Goal: Entertainment & Leisure: Consume media (video, audio)

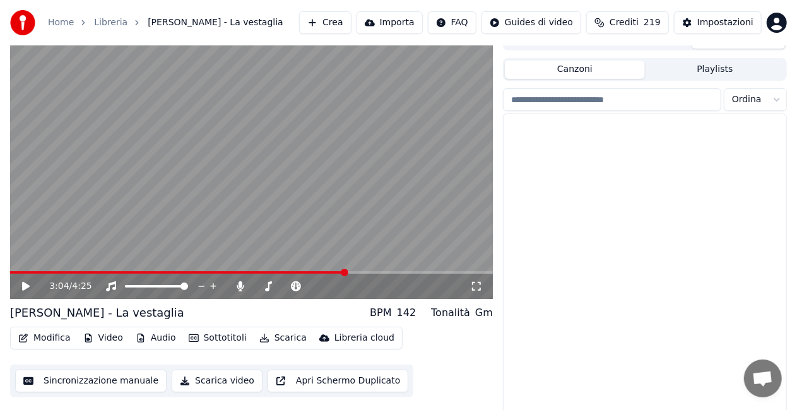
scroll to position [13070, 0]
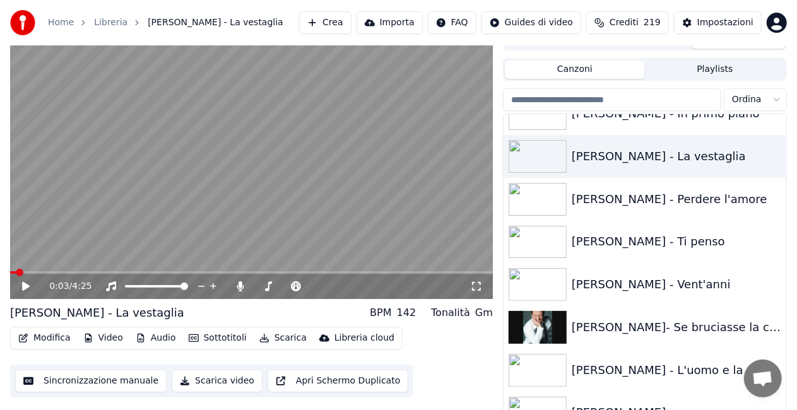
click at [15, 271] on span at bounding box center [13, 272] width 6 height 3
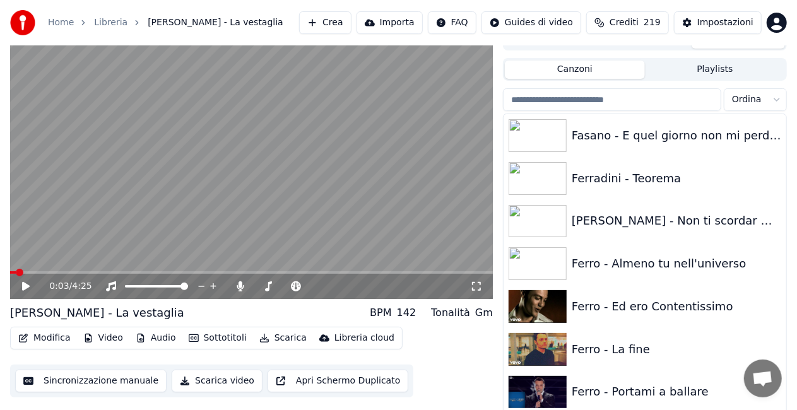
scroll to position [5917, 0]
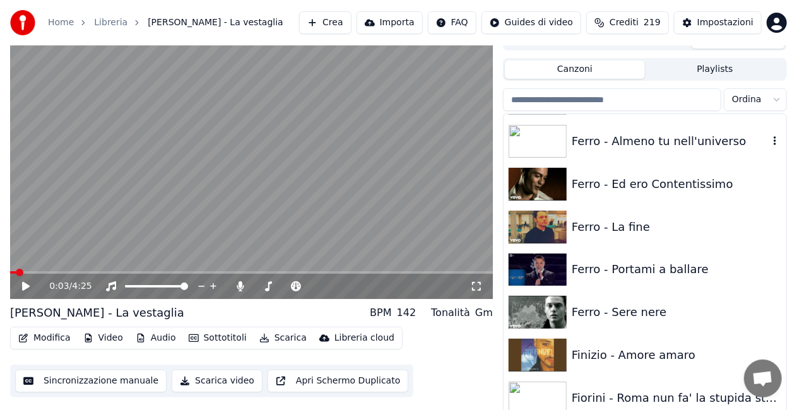
click at [677, 136] on div "Ferro - Almeno tu nell'universo" at bounding box center [670, 142] width 197 height 18
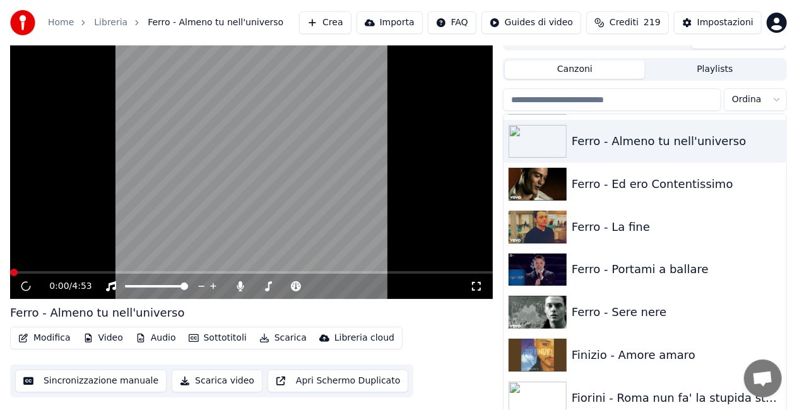
click at [480, 282] on icon at bounding box center [476, 287] width 13 height 10
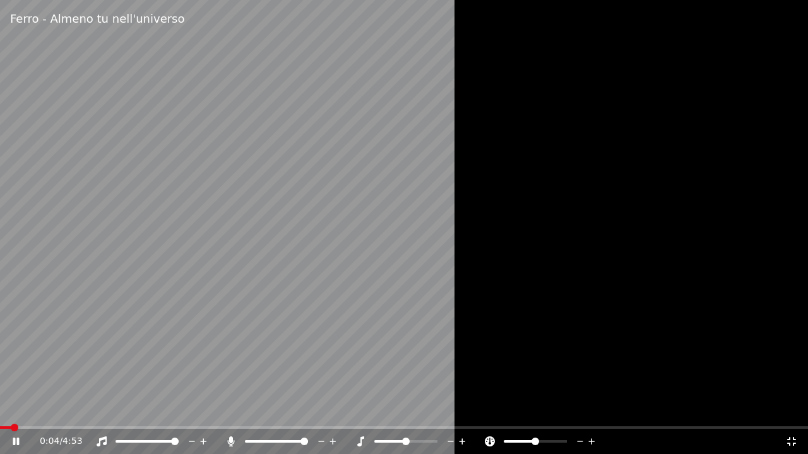
click at [228, 410] on icon at bounding box center [231, 442] width 13 height 10
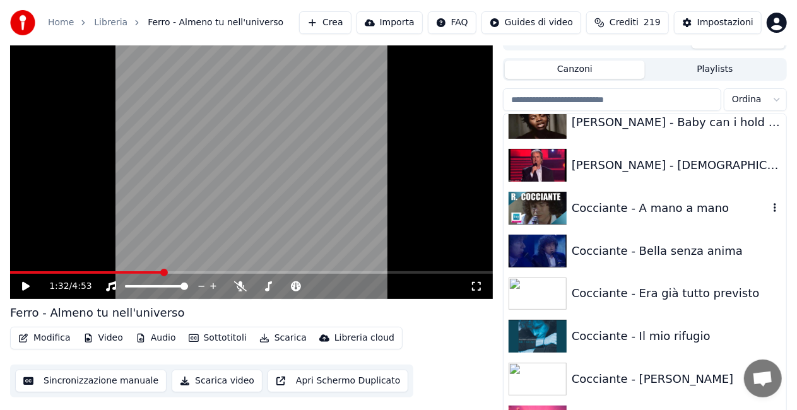
scroll to position [3420, 0]
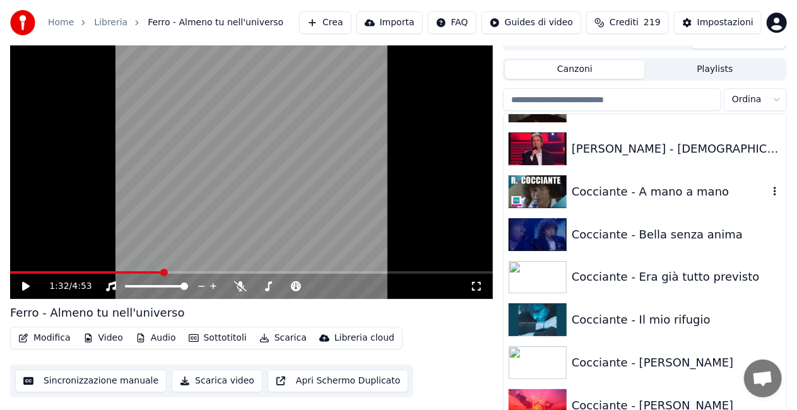
click at [651, 187] on div "Cocciante - A mano a mano" at bounding box center [670, 192] width 197 height 18
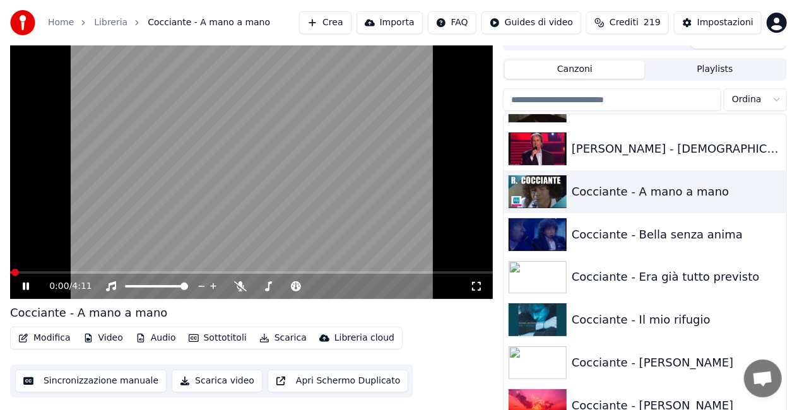
click at [478, 285] on icon at bounding box center [476, 287] width 13 height 10
click at [618, 316] on div "Cocciante - Il mio rifugio" at bounding box center [670, 320] width 197 height 18
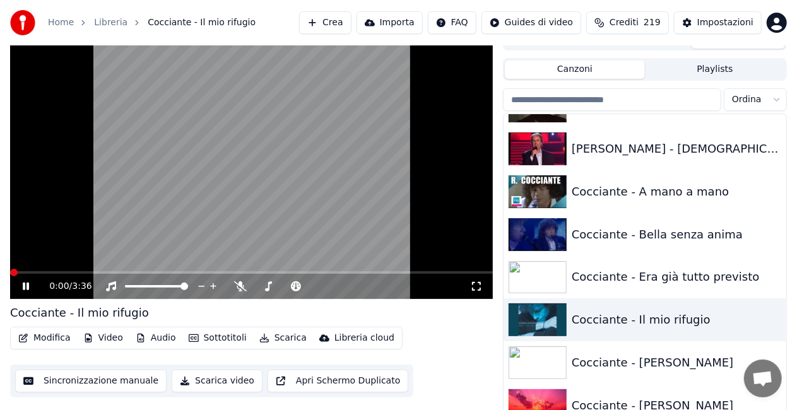
click at [475, 286] on icon at bounding box center [476, 287] width 13 height 10
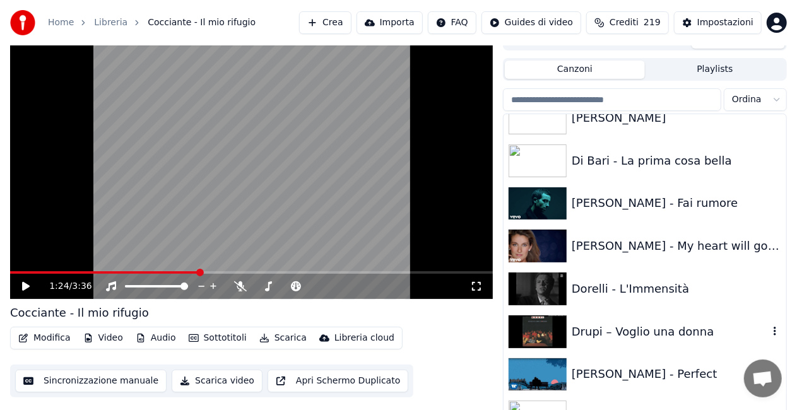
scroll to position [5377, 0]
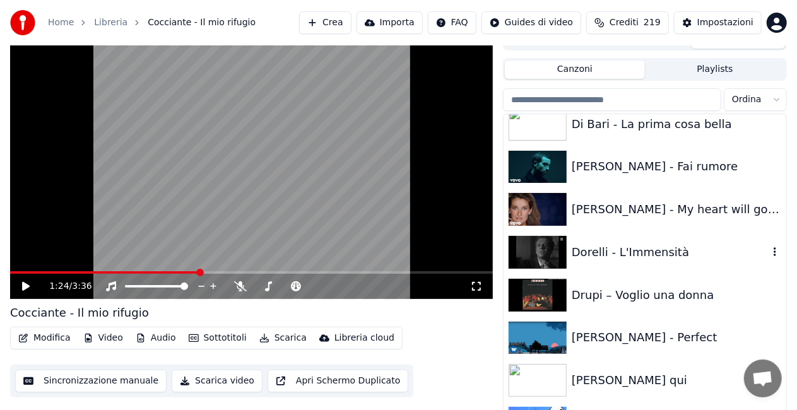
click at [662, 244] on div "Dorelli - L'Immensità" at bounding box center [670, 253] width 197 height 18
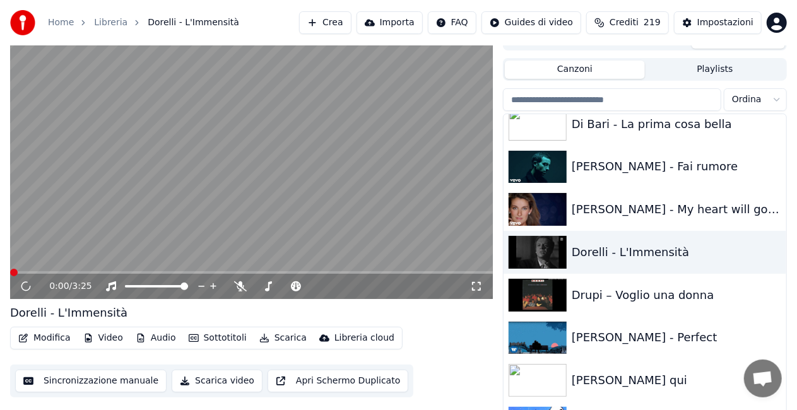
click at [479, 288] on icon at bounding box center [476, 287] width 13 height 10
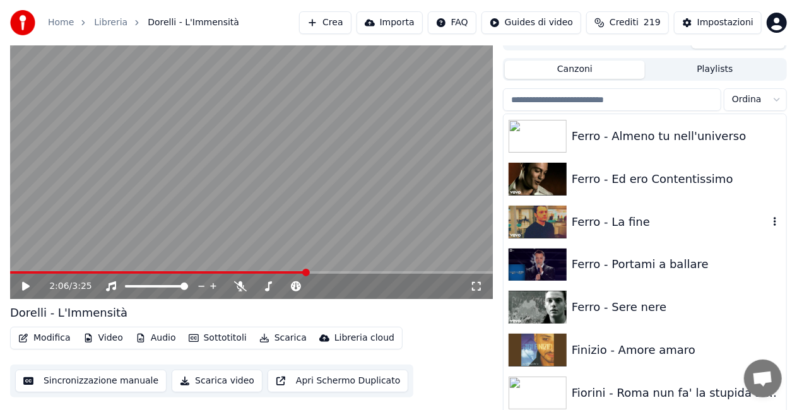
scroll to position [5945, 0]
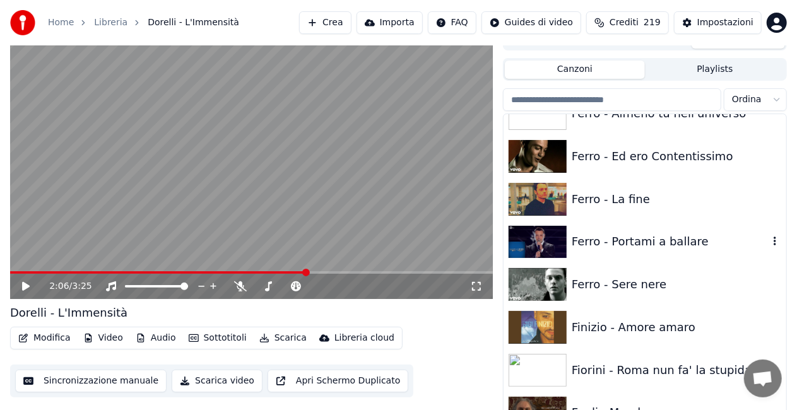
click at [665, 249] on div "Ferro - Portami a ballare" at bounding box center [670, 242] width 197 height 18
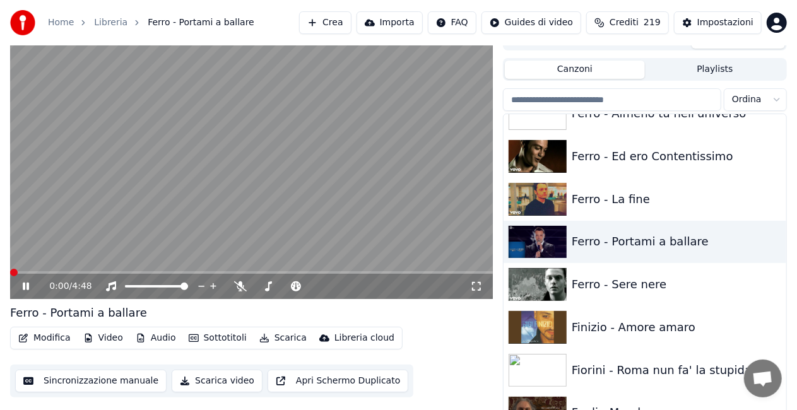
click at [474, 286] on icon at bounding box center [476, 287] width 13 height 10
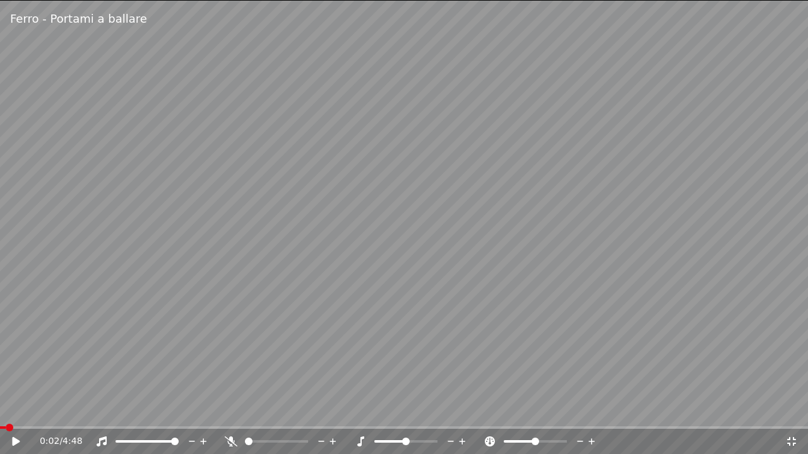
click at [5, 410] on span at bounding box center [3, 428] width 6 height 3
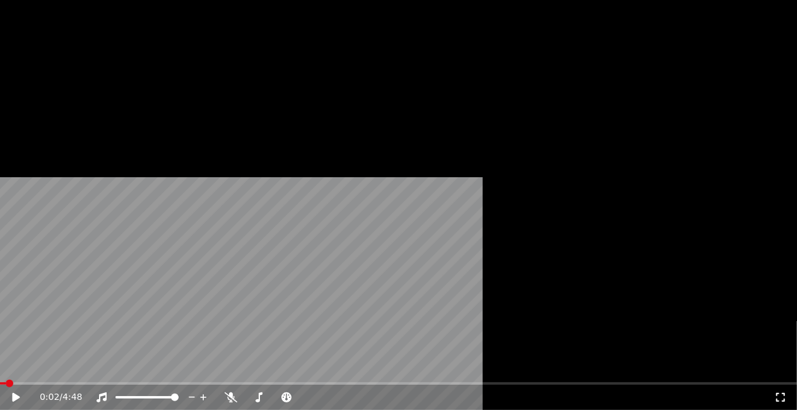
scroll to position [7901, 0]
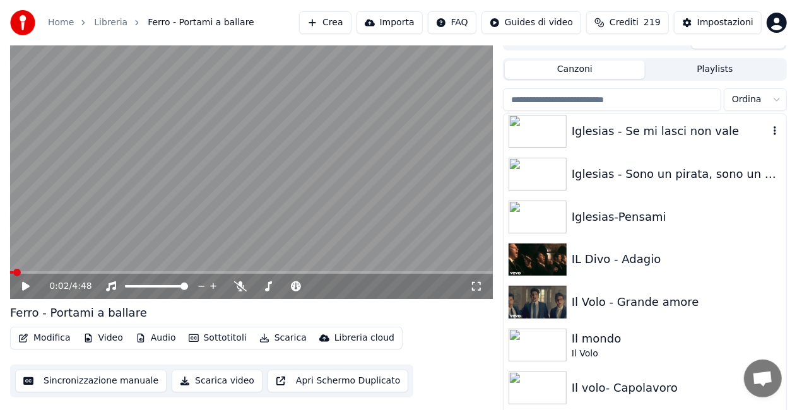
click at [675, 137] on div "Iglesias - Se mi lasci non vale" at bounding box center [670, 131] width 197 height 18
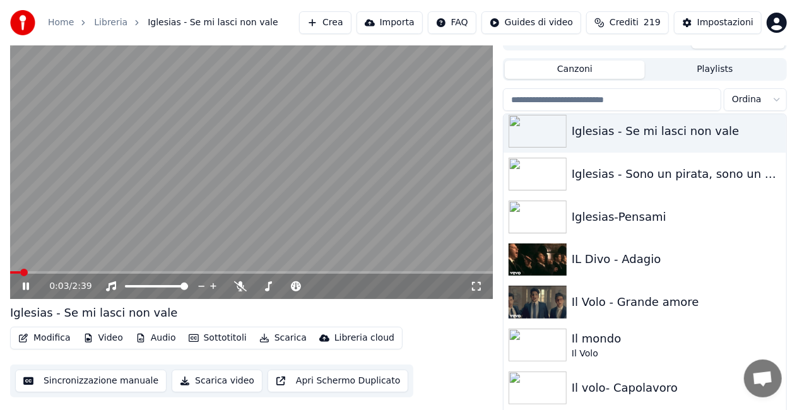
click at [474, 287] on icon at bounding box center [476, 287] width 13 height 10
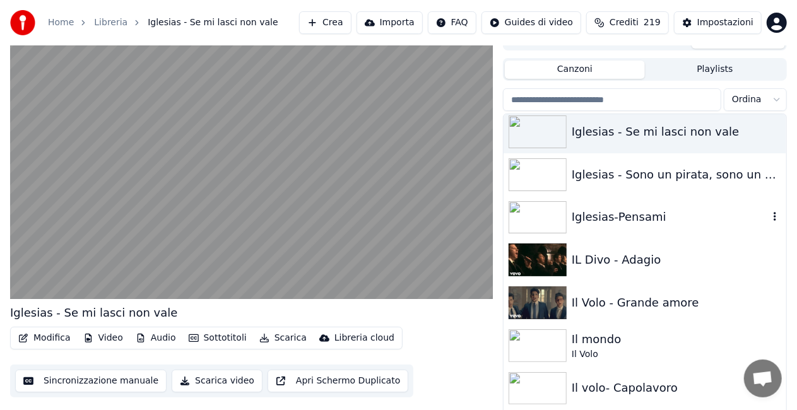
click at [632, 213] on div "Iglesias-Pensami" at bounding box center [670, 217] width 197 height 18
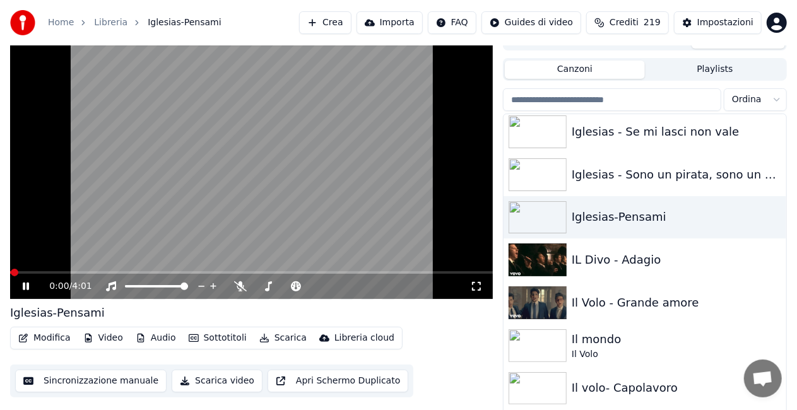
click at [477, 289] on icon at bounding box center [476, 287] width 13 height 10
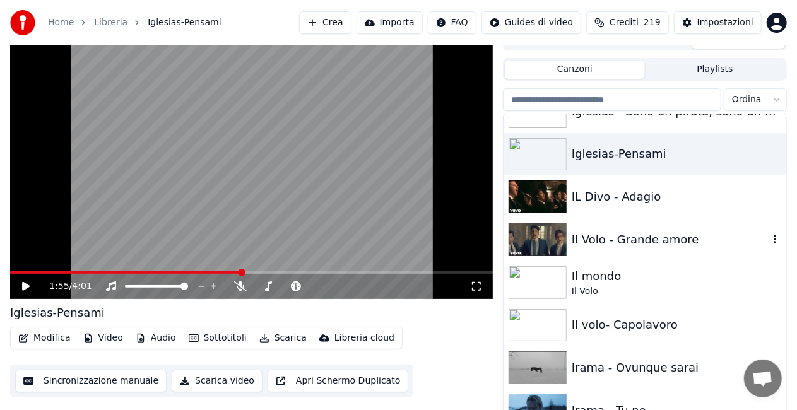
scroll to position [8028, 0]
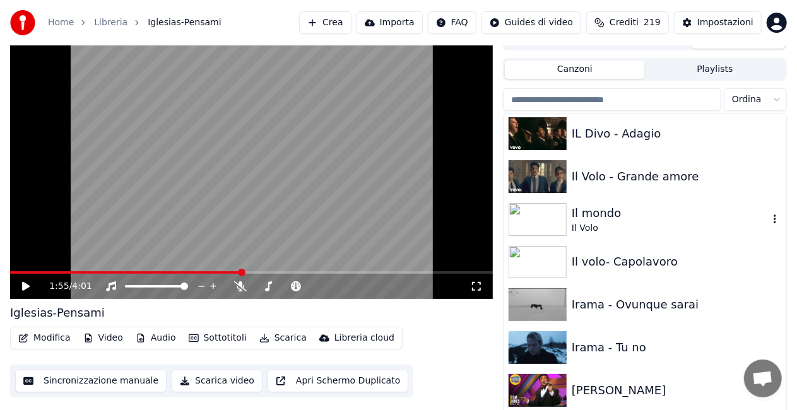
click at [713, 209] on div "Il mondo" at bounding box center [670, 214] width 197 height 18
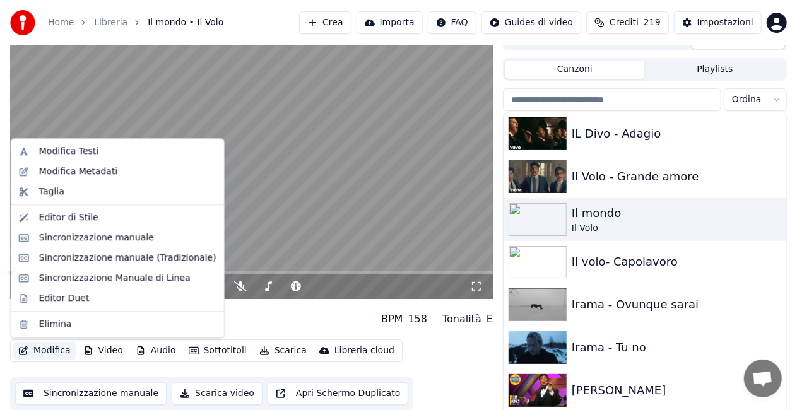
click at [47, 345] on button "Modifica" at bounding box center [44, 351] width 62 height 18
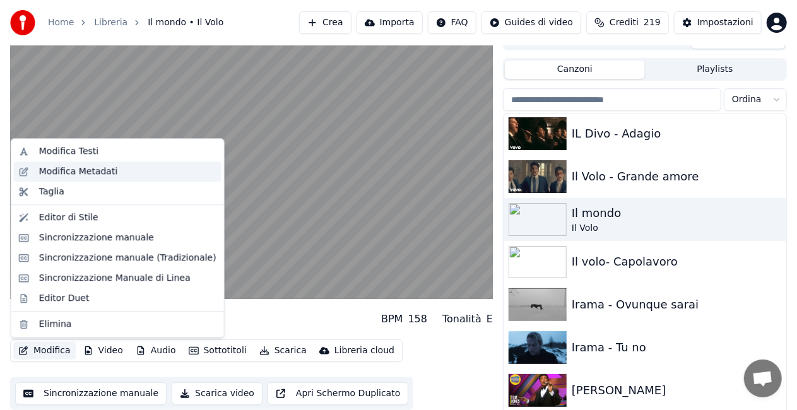
click at [74, 172] on div "Modifica Metadati" at bounding box center [78, 171] width 79 height 13
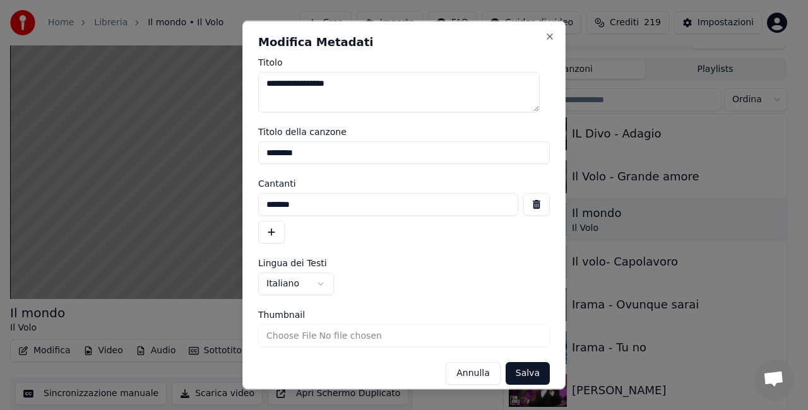
drag, startPoint x: 328, startPoint y: 159, endPoint x: 4, endPoint y: 201, distance: 327.1
click at [0, 192] on body "**********" at bounding box center [398, 187] width 797 height 410
drag, startPoint x: 367, startPoint y: 205, endPoint x: 0, endPoint y: 216, distance: 366.9
click at [0, 216] on body "**********" at bounding box center [398, 187] width 797 height 410
click at [531, 371] on button "Salva" at bounding box center [528, 373] width 44 height 23
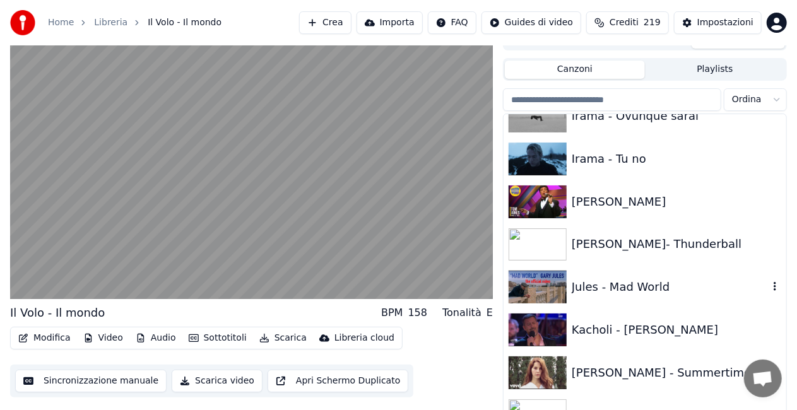
scroll to position [8406, 0]
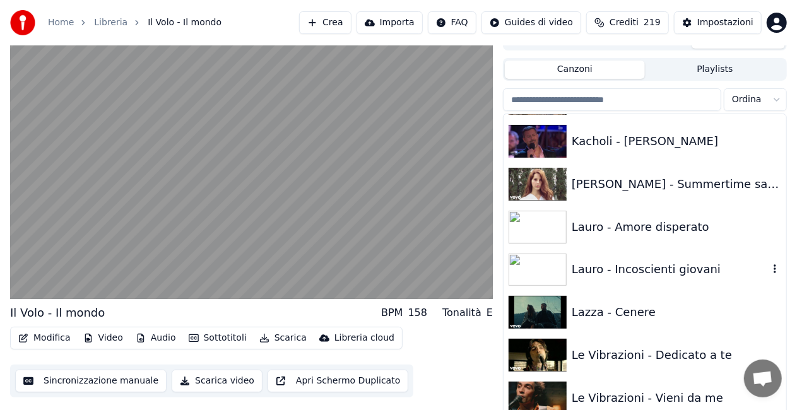
click at [659, 265] on div "Lauro - Incoscienti giovani" at bounding box center [670, 270] width 197 height 18
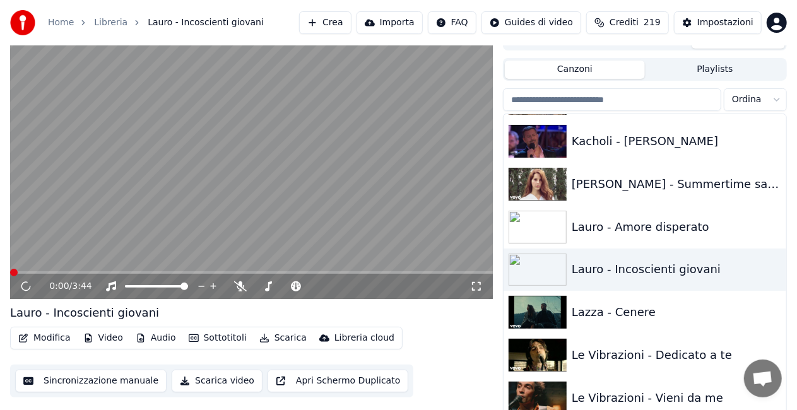
click at [482, 285] on icon at bounding box center [476, 287] width 13 height 10
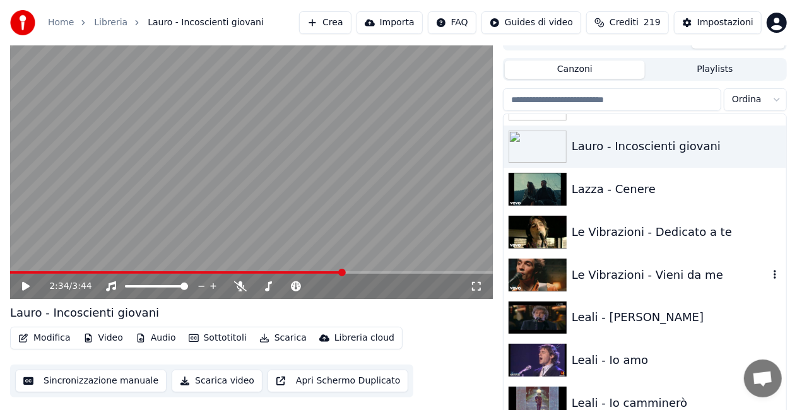
scroll to position [8532, 0]
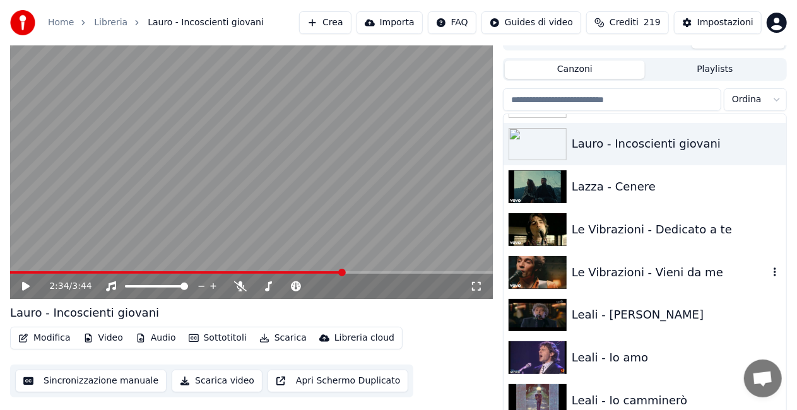
click at [651, 270] on div "Le Vibrazioni - Vieni da me" at bounding box center [670, 273] width 197 height 18
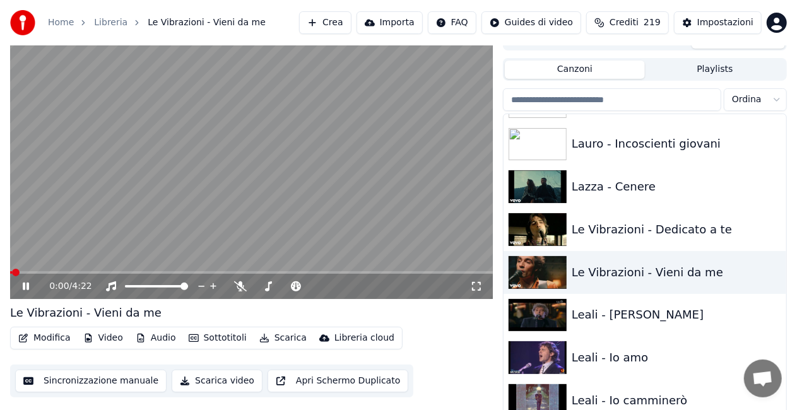
click at [479, 287] on icon at bounding box center [476, 287] width 13 height 10
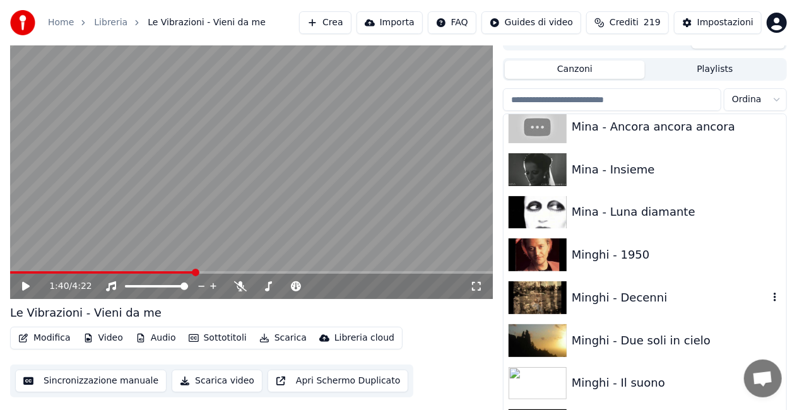
scroll to position [9984, 0]
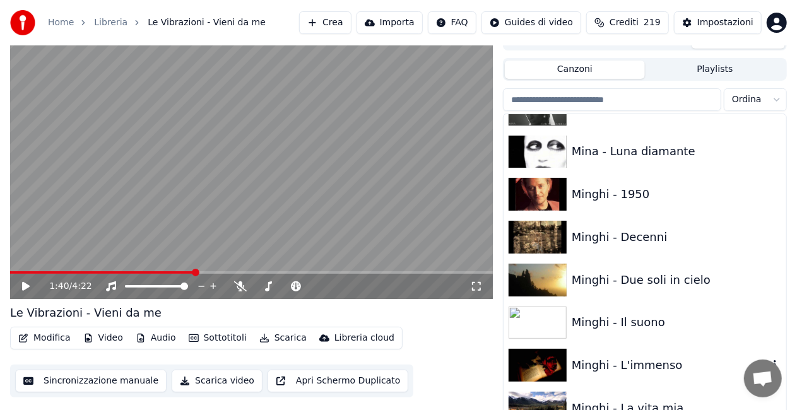
click at [634, 357] on div "Minghi - L'immenso" at bounding box center [670, 366] width 197 height 18
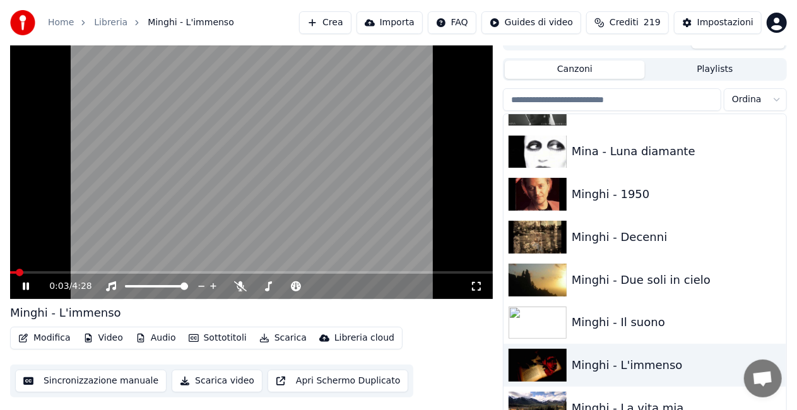
click at [478, 286] on icon at bounding box center [476, 287] width 13 height 10
click at [670, 280] on div "Minghi - Due soli in cielo" at bounding box center [670, 280] width 197 height 18
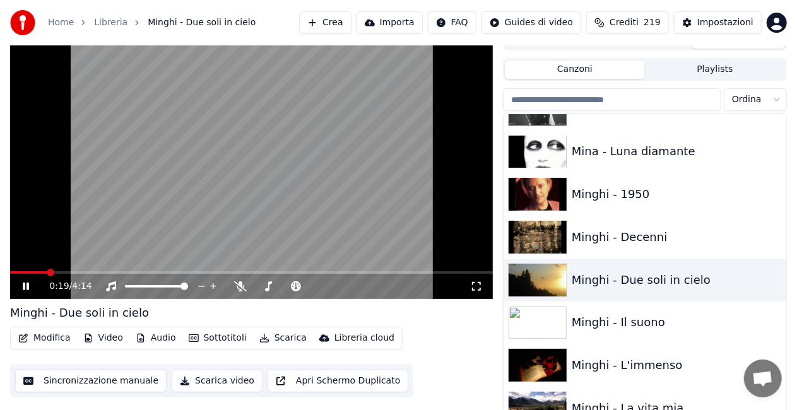
click at [473, 285] on icon at bounding box center [476, 286] width 9 height 9
drag, startPoint x: 638, startPoint y: 321, endPoint x: 573, endPoint y: 337, distance: 67.1
click at [638, 321] on div "Minghi - Il suono" at bounding box center [670, 323] width 197 height 18
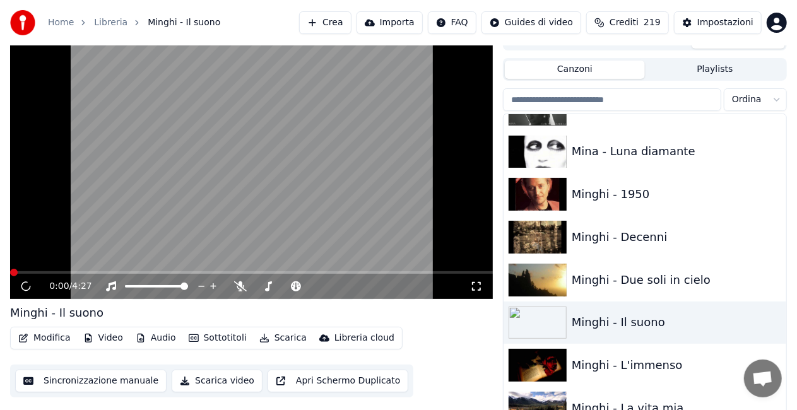
click at [470, 287] on icon at bounding box center [476, 287] width 13 height 10
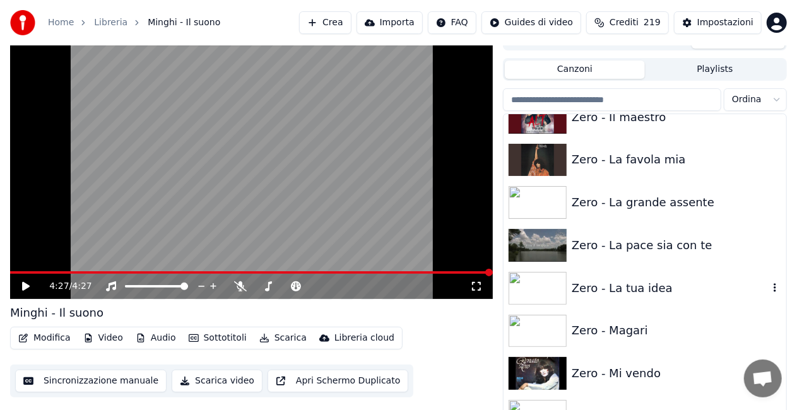
scroll to position [17622, 0]
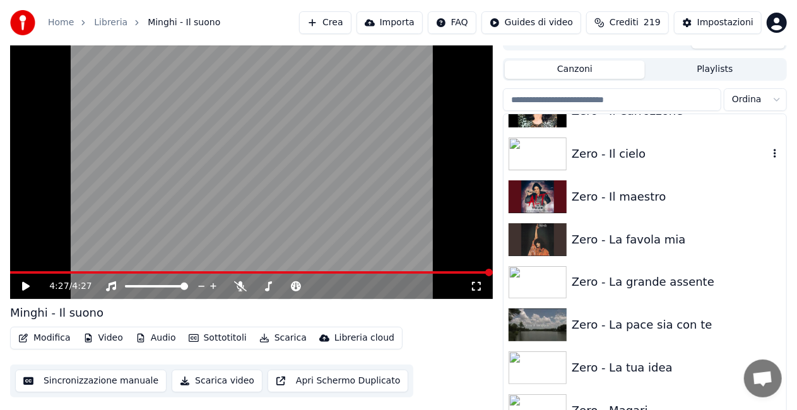
click at [673, 159] on div "Zero - Il cielo" at bounding box center [670, 154] width 197 height 18
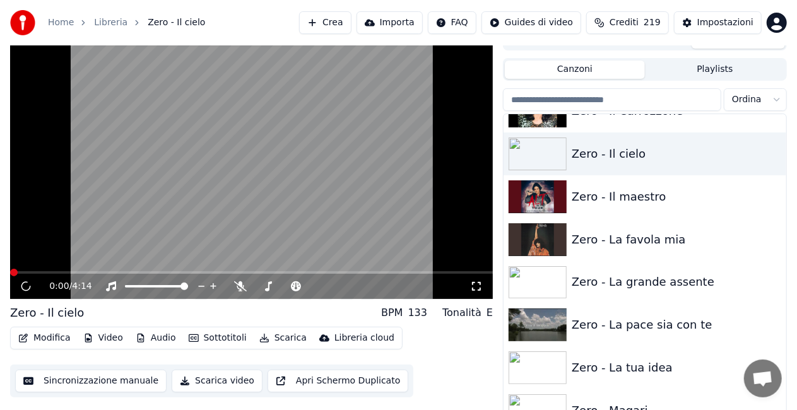
click at [475, 287] on icon at bounding box center [476, 287] width 13 height 10
